Goal: Task Accomplishment & Management: Manage account settings

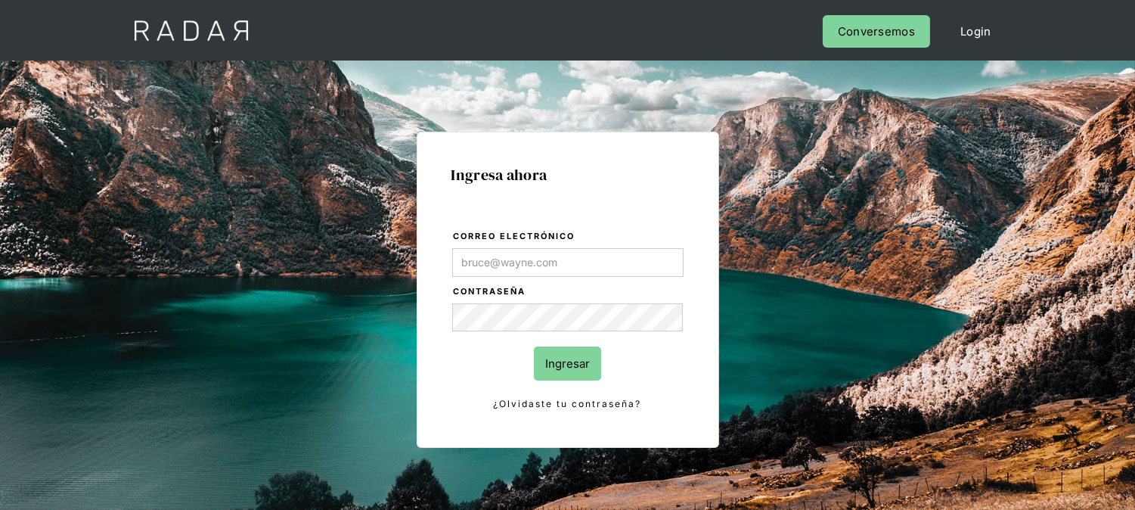
type input "[EMAIL_ADDRESS][DOMAIN_NAME]"
click at [566, 349] on input "Ingresar" at bounding box center [567, 363] width 67 height 34
click at [0, 0] on div at bounding box center [0, 0] width 0 height 0
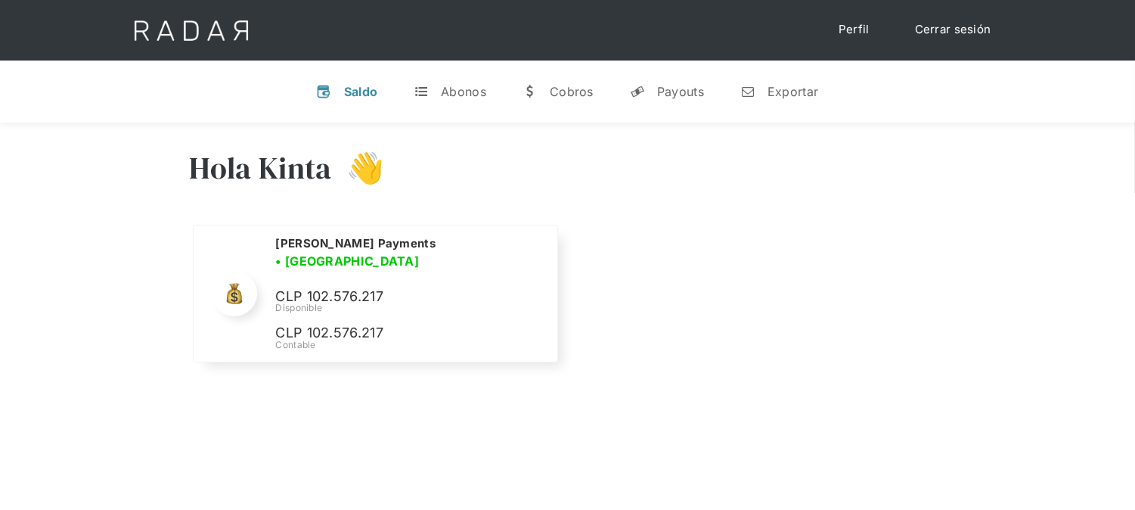
click at [951, 23] on link "Cerrar sesión" at bounding box center [953, 29] width 107 height 29
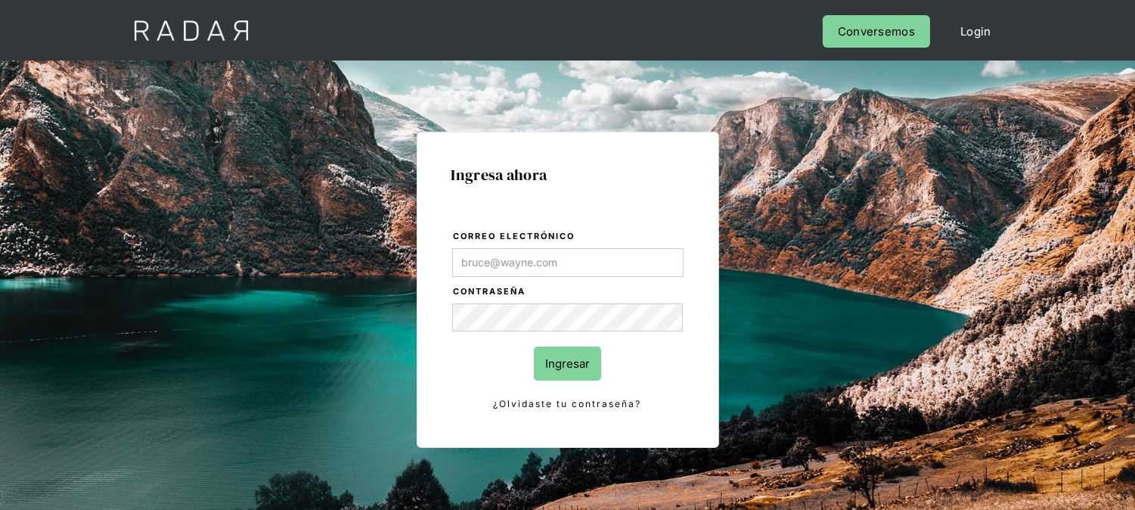
type input "[EMAIL_ADDRESS][DOMAIN_NAME]"
click at [554, 349] on input "Ingresar" at bounding box center [567, 363] width 67 height 34
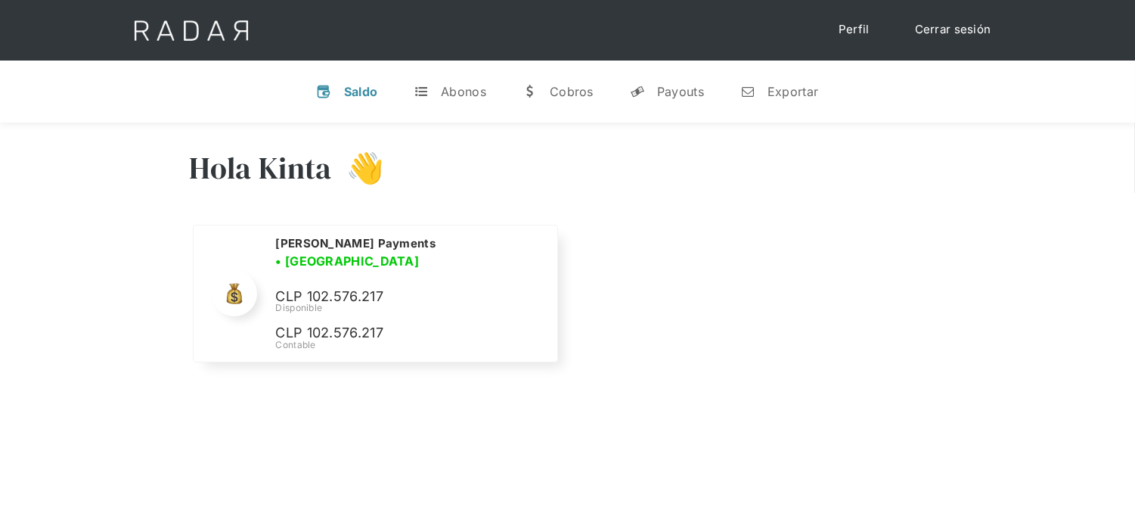
click at [941, 26] on link "Cerrar sesión" at bounding box center [953, 29] width 107 height 29
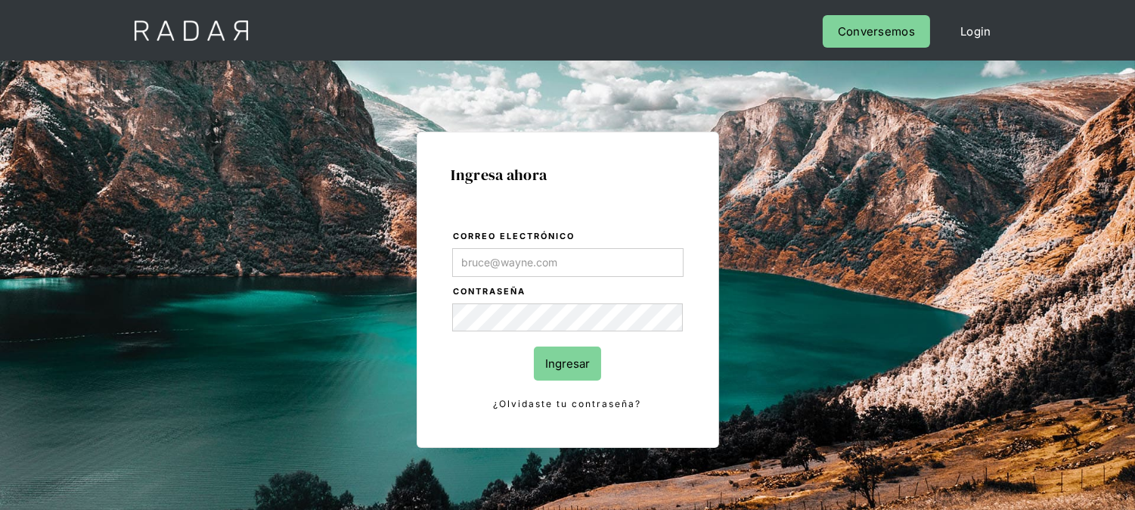
type input "[EMAIL_ADDRESS][DOMAIN_NAME]"
click at [540, 353] on input "Ingresar" at bounding box center [567, 363] width 67 height 34
